Goal: Check status: Check status

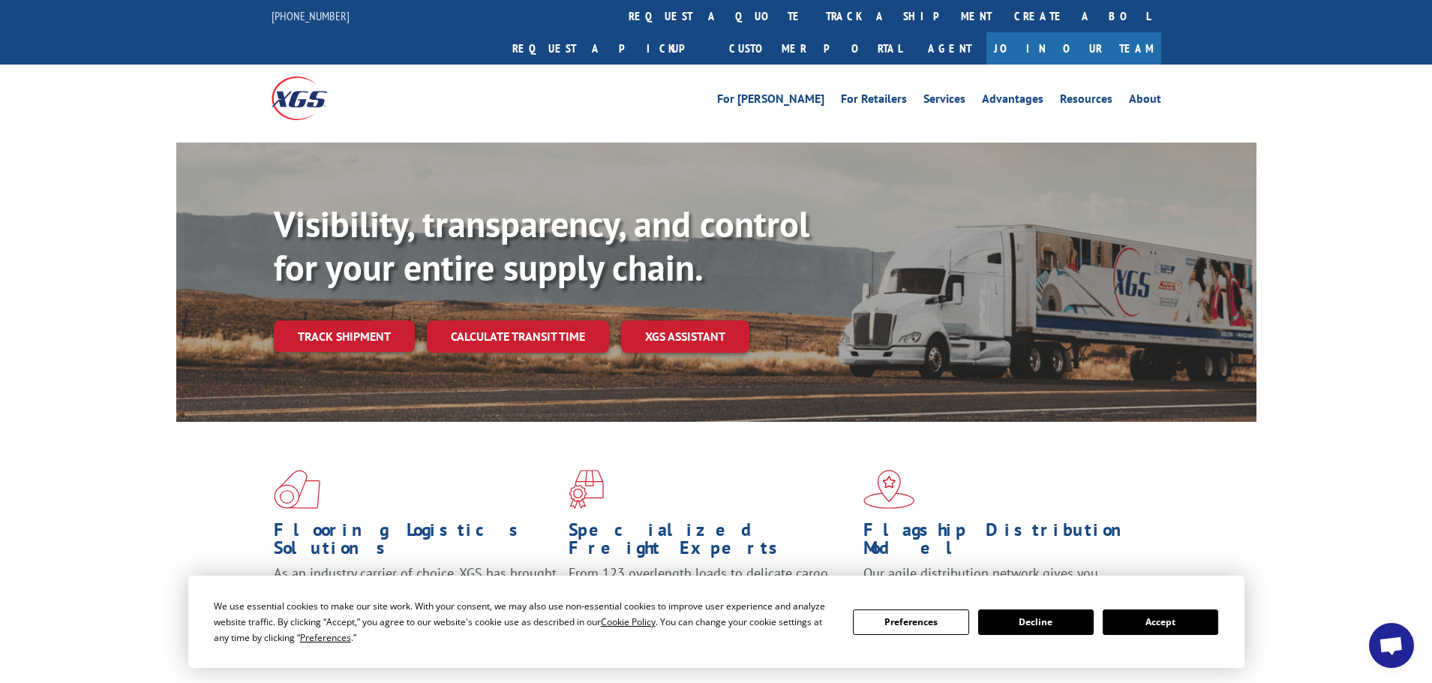
click at [1161, 621] on button "Accept" at bounding box center [1161, 622] width 116 height 26
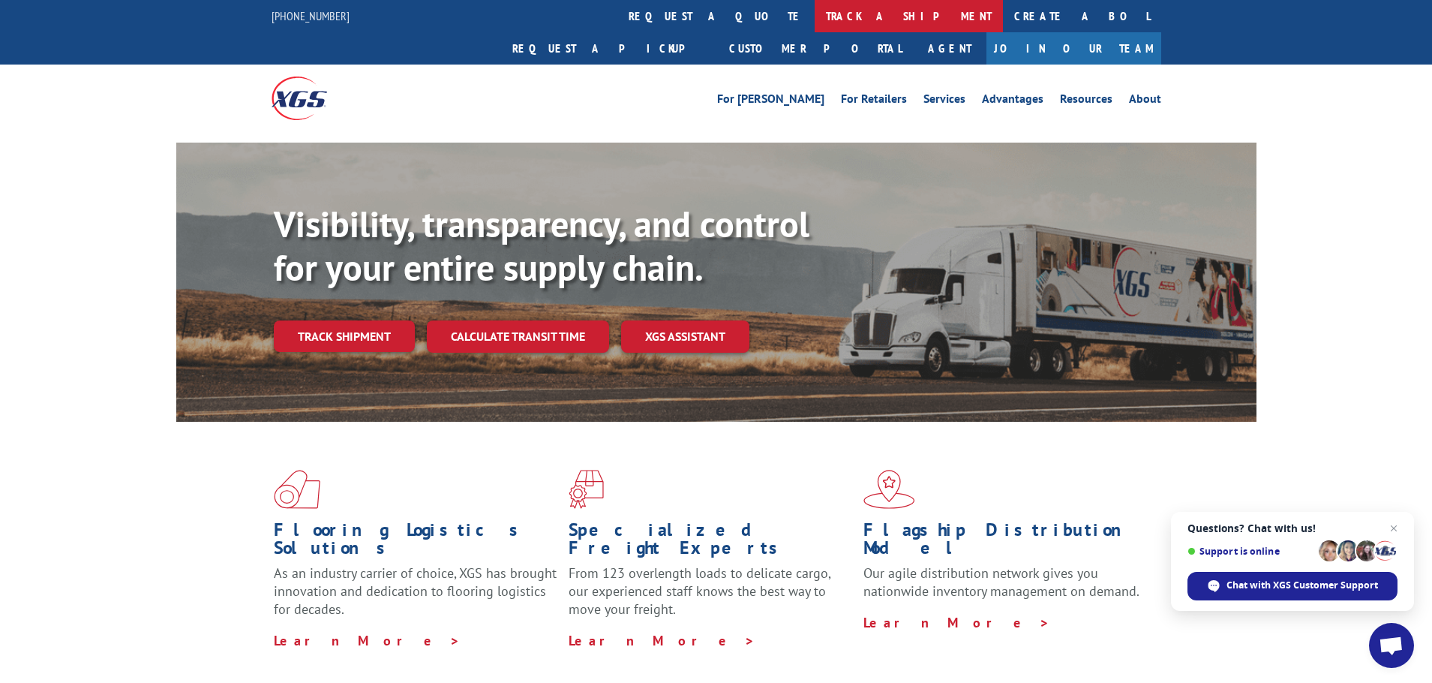
click at [815, 12] on link "track a shipment" at bounding box center [909, 16] width 188 height 32
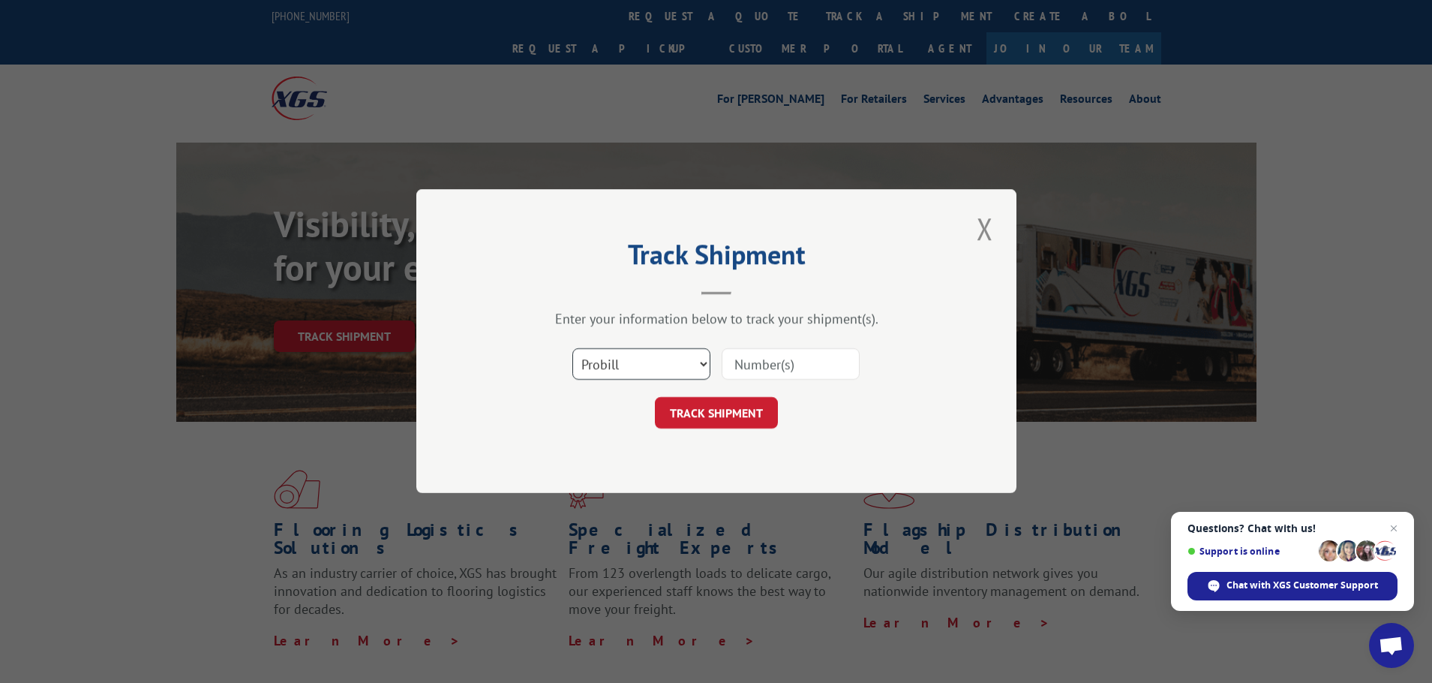
click at [655, 350] on select "Select category... Probill BOL PO" at bounding box center [642, 365] width 138 height 32
select select "po"
click at [573, 349] on select "Select category... Probill BOL PO" at bounding box center [642, 365] width 138 height 32
click at [758, 359] on input at bounding box center [791, 365] width 138 height 32
paste input "57512248"
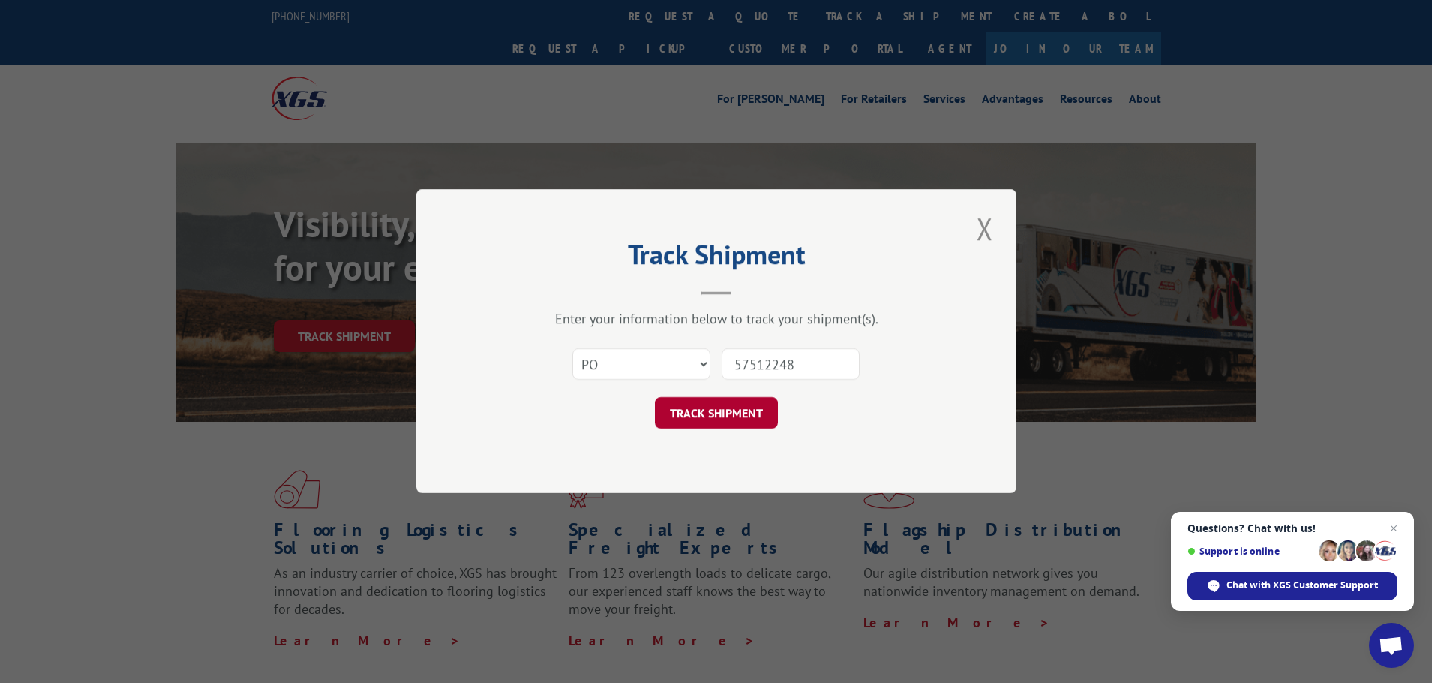
type input "57512248"
click at [721, 416] on button "TRACK SHIPMENT" at bounding box center [716, 414] width 123 height 32
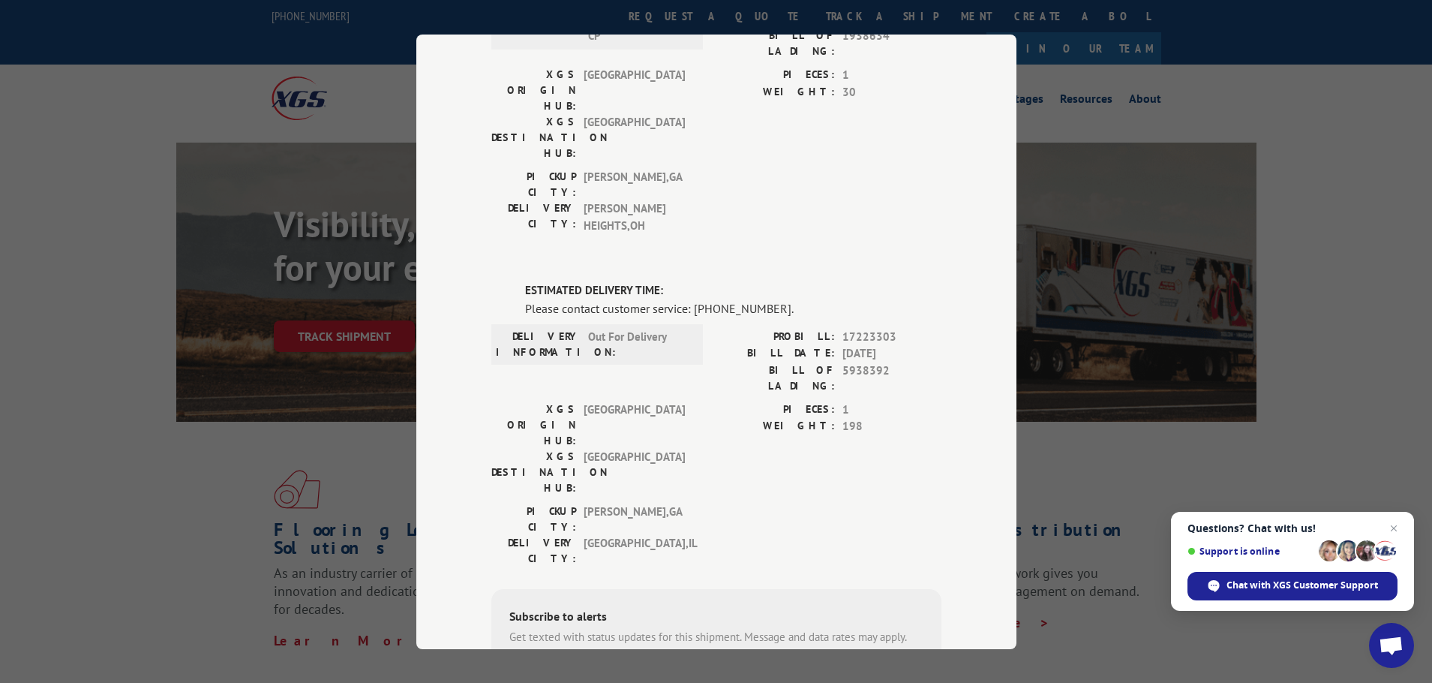
scroll to position [294, 0]
